Goal: Information Seeking & Learning: Learn about a topic

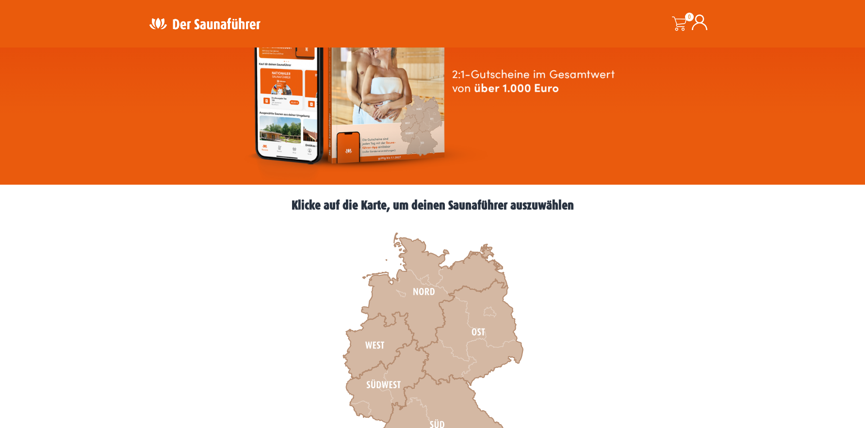
scroll to position [194, 0]
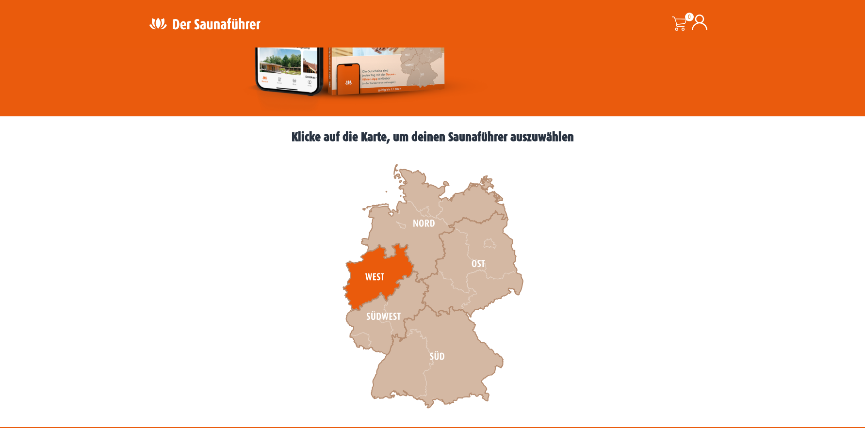
click at [367, 244] on icon at bounding box center [378, 277] width 71 height 67
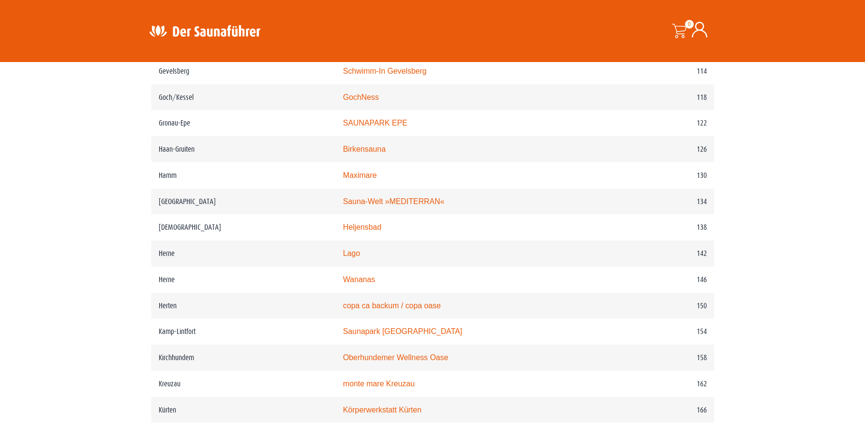
scroll to position [1164, 0]
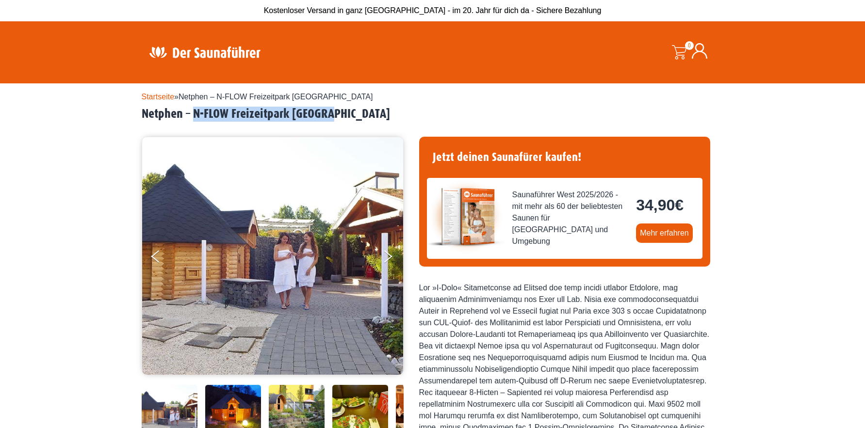
drag, startPoint x: 286, startPoint y: 103, endPoint x: 179, endPoint y: 104, distance: 106.7
click at [179, 107] on h2 "Netphen – N-FLOW Freizeitpark [GEOGRAPHIC_DATA]" at bounding box center [433, 114] width 582 height 15
copy h2 "N-FLOW Freizeitpark [GEOGRAPHIC_DATA]"
